Goal: Check status: Check status

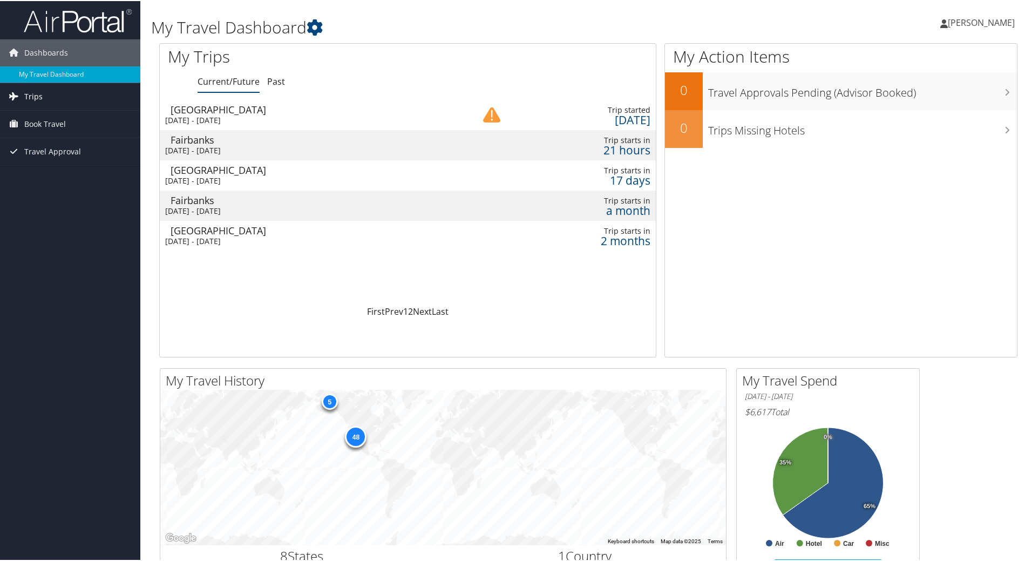
click at [45, 97] on link "Trips" at bounding box center [70, 95] width 140 height 27
click at [47, 117] on link "Current/Future Trips" at bounding box center [70, 117] width 140 height 16
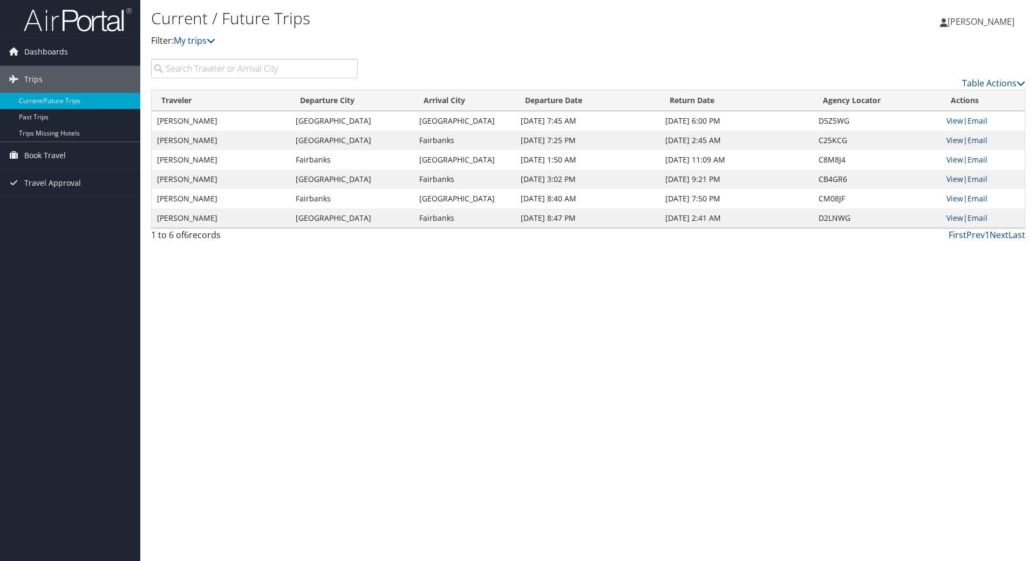
click at [952, 179] on link "View" at bounding box center [954, 179] width 17 height 10
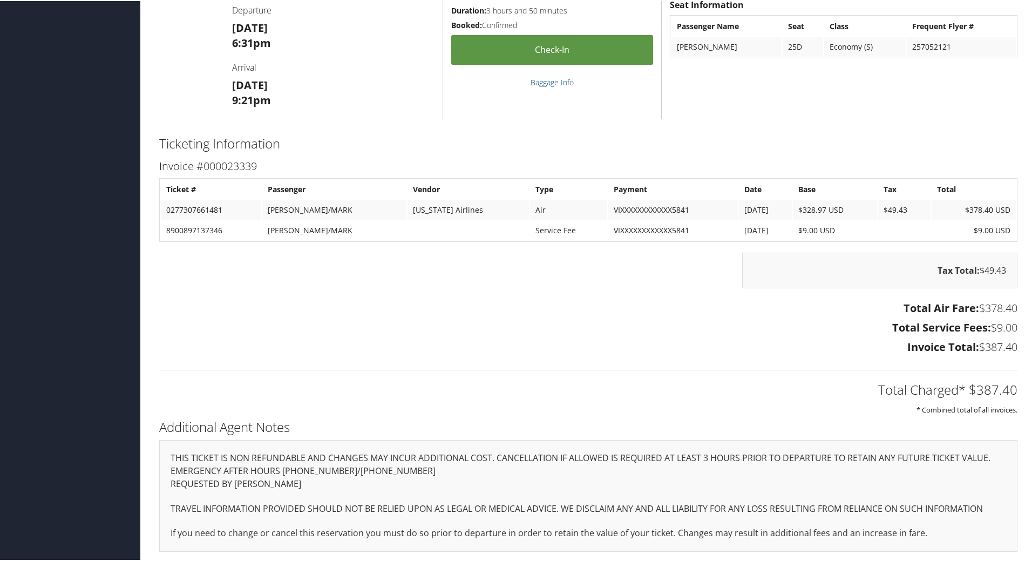
scroll to position [694, 0]
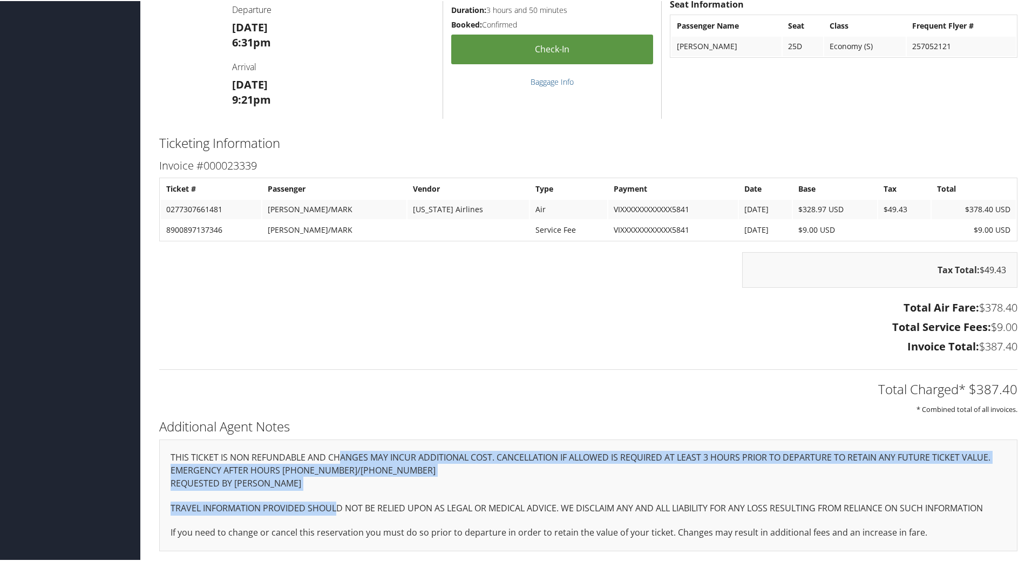
drag, startPoint x: 199, startPoint y: 456, endPoint x: 340, endPoint y: 512, distance: 152.4
click at [340, 512] on div "THIS TICKET IS NON REFUNDABLE AND CHANGES MAY INCUR ADDITIONAL COST. CANCELLATI…" at bounding box center [588, 494] width 858 height 112
click at [340, 512] on p "TRAVEL INFORMATION PROVIDED SHOULD NOT BE RELIED UPON AS LEGAL OR MEDICAL ADVIC…" at bounding box center [587, 507] width 835 height 14
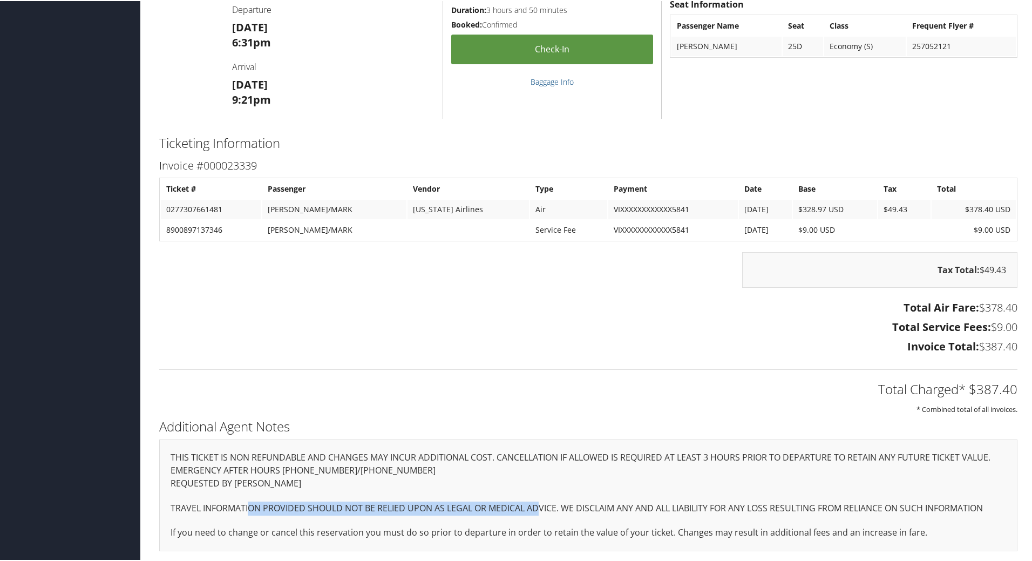
drag, startPoint x: 248, startPoint y: 506, endPoint x: 540, endPoint y: 499, distance: 291.4
click at [540, 499] on div "THIS TICKET IS NON REFUNDABLE AND CHANGES MAY INCUR ADDITIONAL COST. CANCELLATI…" at bounding box center [588, 494] width 858 height 112
click at [398, 313] on h3 "Total Air Fare: $378.40" at bounding box center [588, 306] width 858 height 15
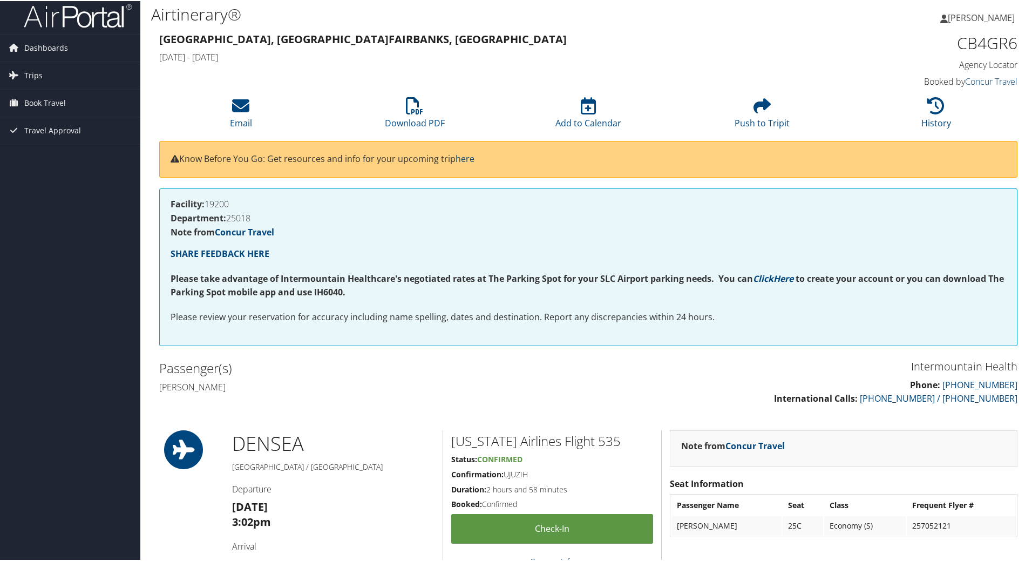
scroll to position [0, 0]
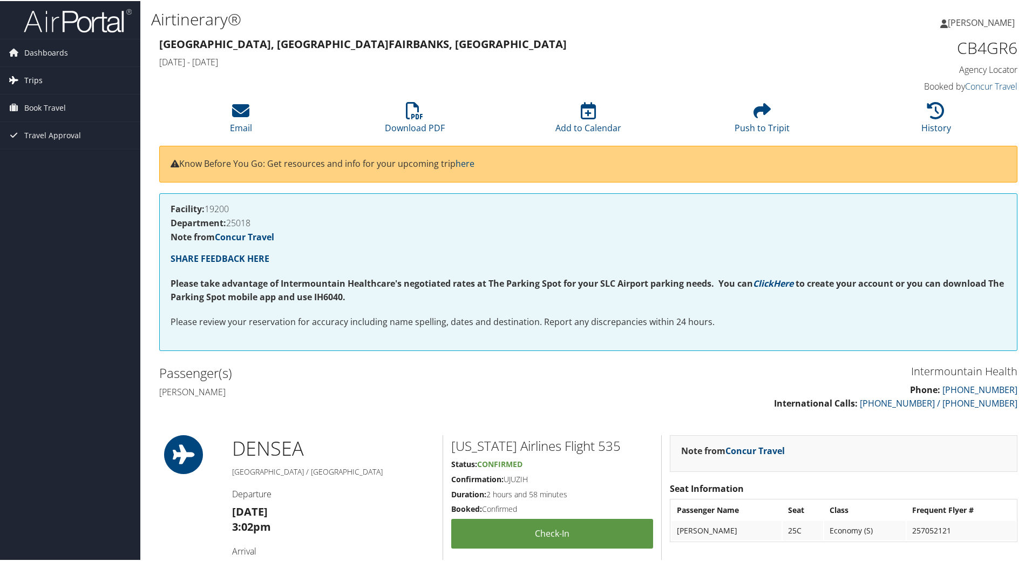
click at [47, 80] on link "Trips" at bounding box center [70, 79] width 140 height 27
click at [53, 155] on span "Book Travel" at bounding box center [45, 155] width 42 height 27
click at [62, 207] on link "Book/Manage Online Trips" at bounding box center [70, 209] width 140 height 16
